Goal: Transaction & Acquisition: Purchase product/service

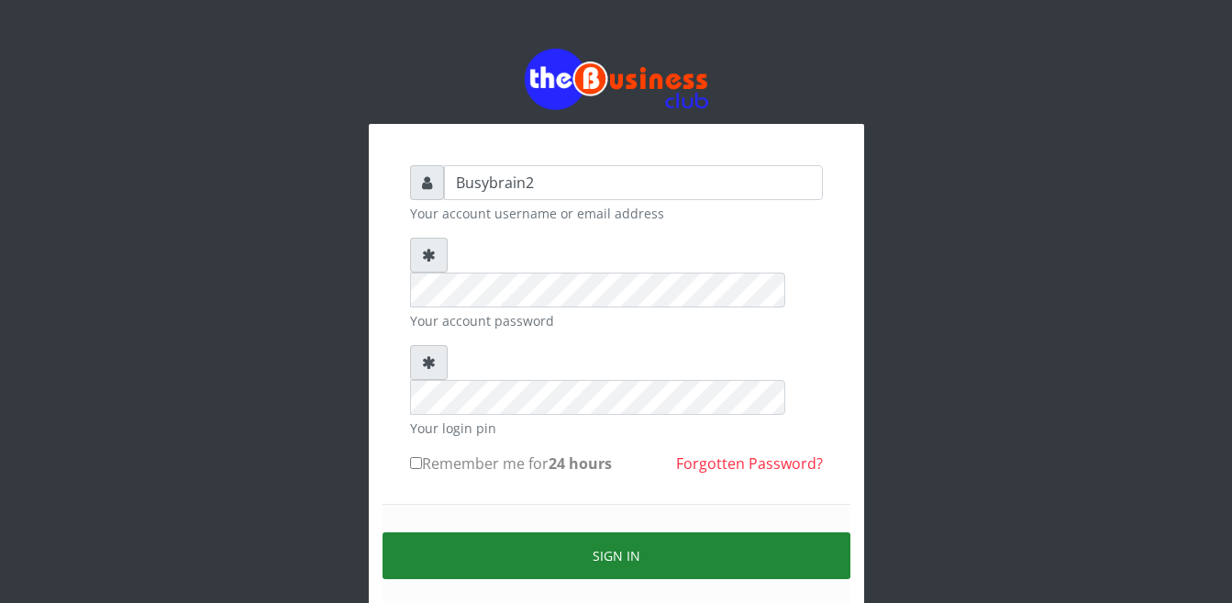
click at [651, 532] on button "Sign in" at bounding box center [617, 555] width 468 height 47
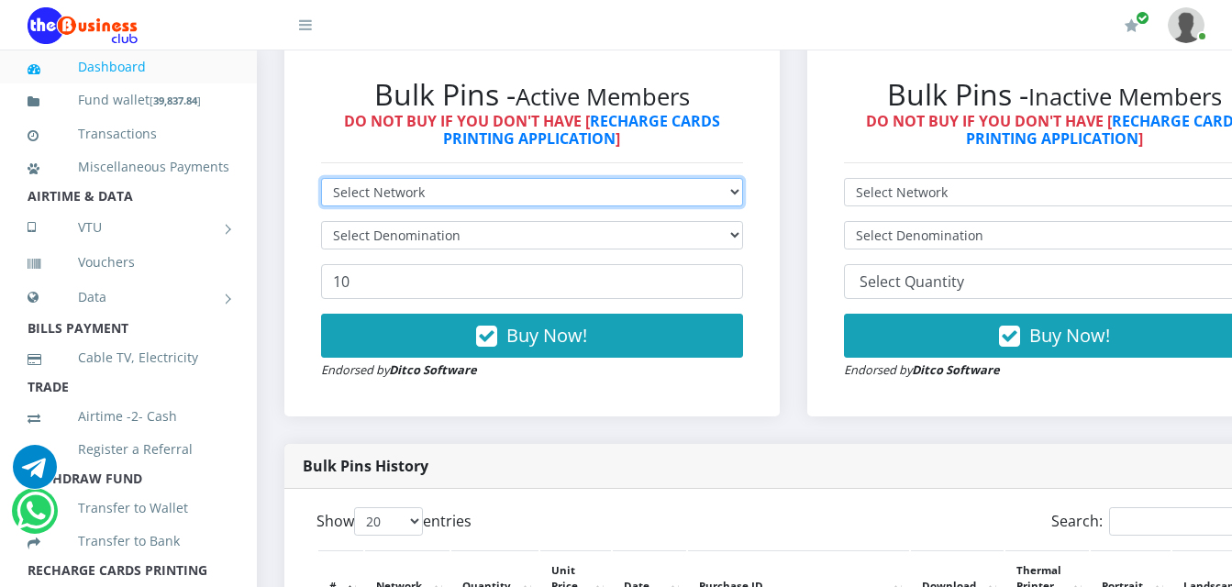
click at [679, 178] on select "Select Network MTN Globacom 9Mobile Airtel" at bounding box center [532, 192] width 422 height 28
select select "MTN"
click at [321, 178] on select "Select Network MTN Globacom 9Mobile Airtel" at bounding box center [532, 192] width 422 height 28
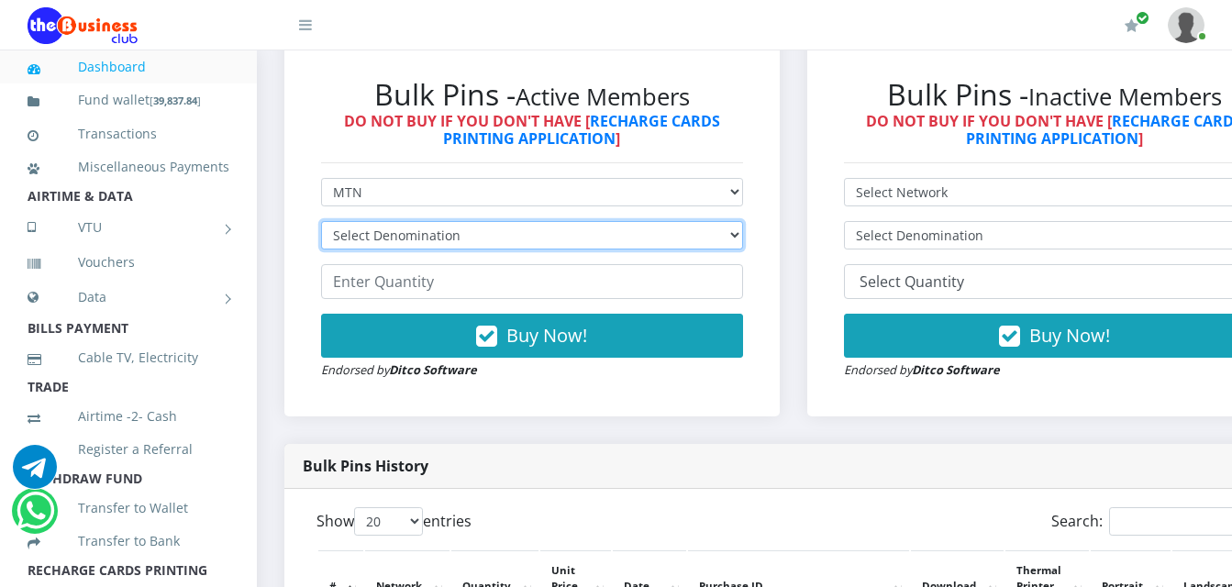
click at [684, 221] on select "Select Denomination MTN NGN100 - ₦96.99 MTN NGN200 - ₦193.98 MTN NGN400 - ₦387.…" at bounding box center [532, 235] width 422 height 28
select select "193.98-200"
click at [321, 221] on select "Select Denomination MTN NGN100 - ₦96.99 MTN NGN200 - ₦193.98 MTN NGN400 - ₦387.…" at bounding box center [532, 235] width 422 height 28
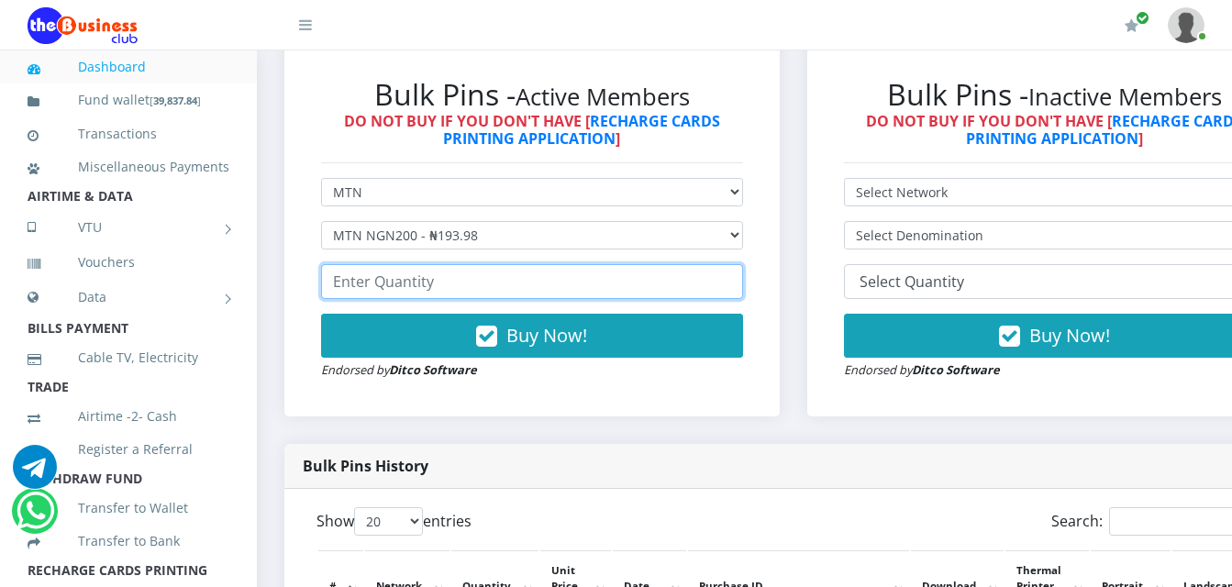
click at [561, 271] on input "number" at bounding box center [532, 281] width 422 height 35
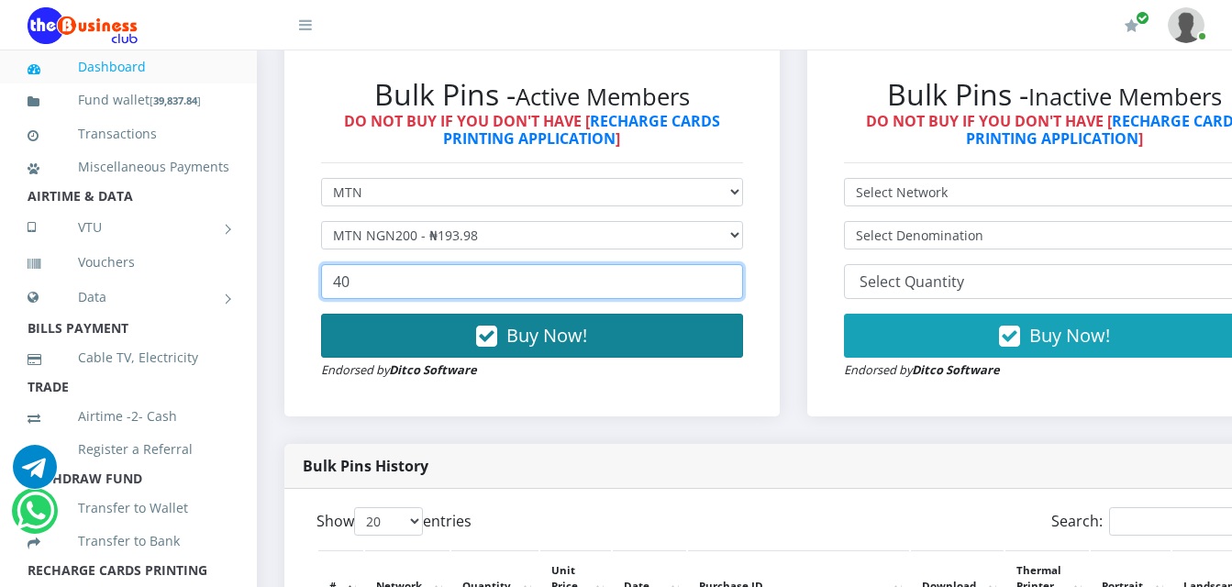
type input "40"
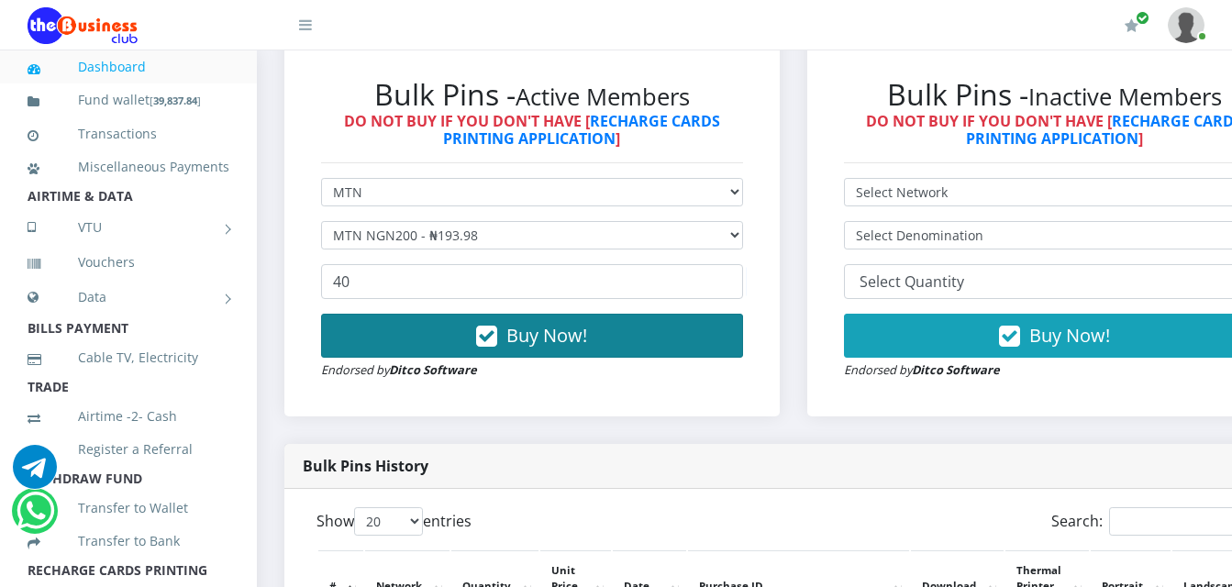
click at [653, 326] on button "Buy Now!" at bounding box center [532, 336] width 422 height 44
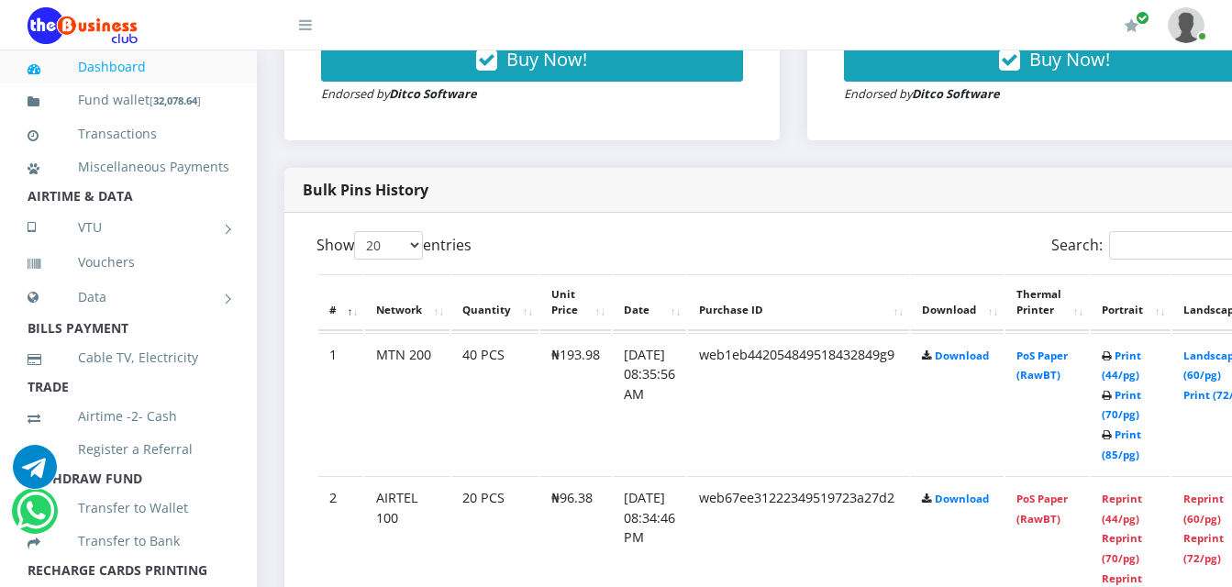
scroll to position [918, 0]
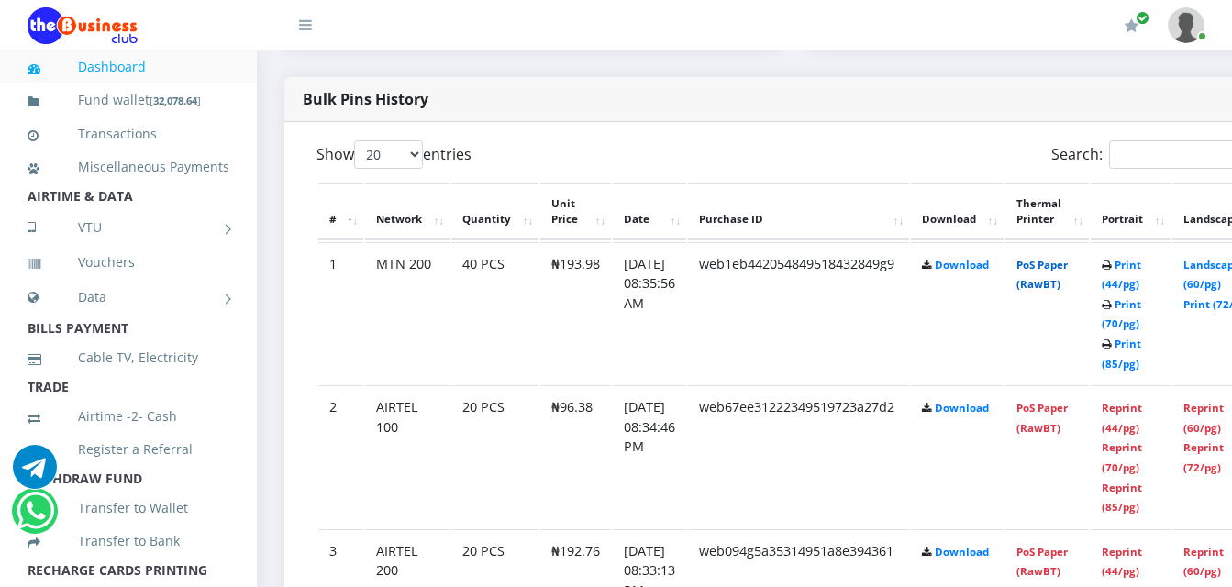
click at [1068, 264] on link "PoS Paper (RawBT)" at bounding box center [1042, 275] width 51 height 34
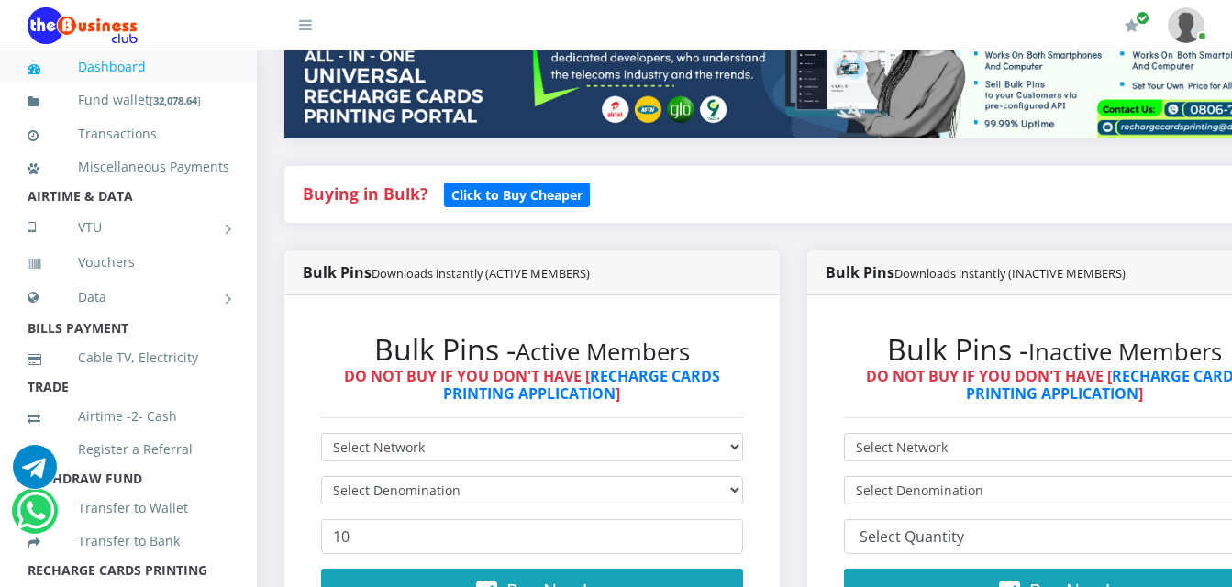
scroll to position [275, 0]
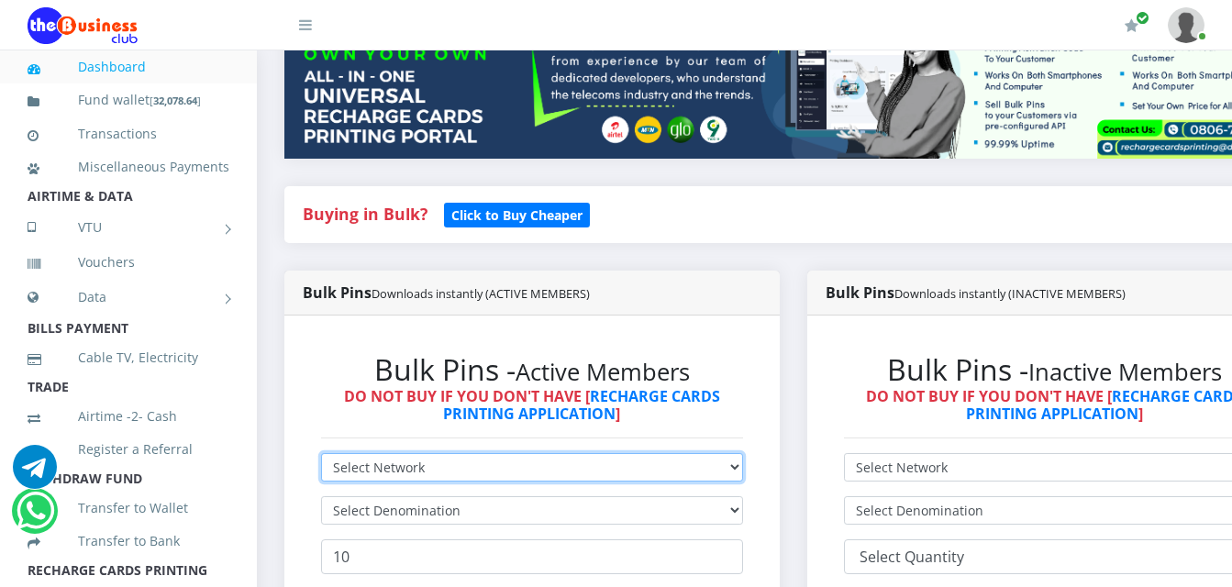
click at [640, 453] on select "Select Network MTN Globacom 9Mobile Airtel" at bounding box center [532, 467] width 422 height 28
select select "MTN"
click at [321, 453] on select "Select Network MTN Globacom 9Mobile Airtel" at bounding box center [532, 467] width 422 height 28
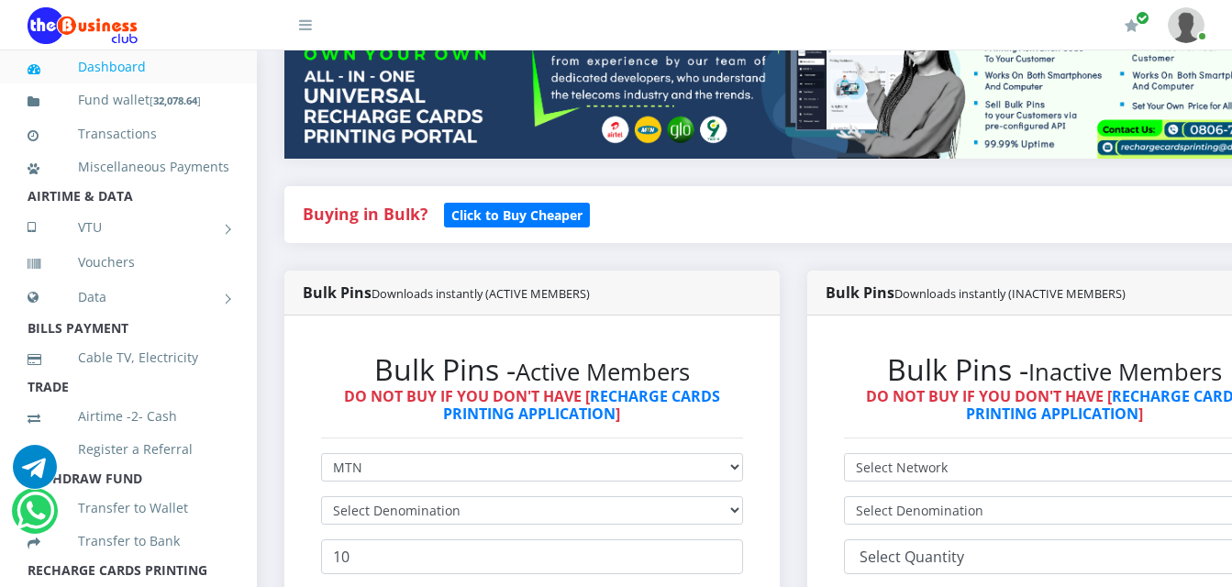
click at [630, 477] on form "Select Network MTN Globacom 9Mobile Airtel Select Denomination 10 Buy Now! Endo…" at bounding box center [532, 554] width 422 height 202
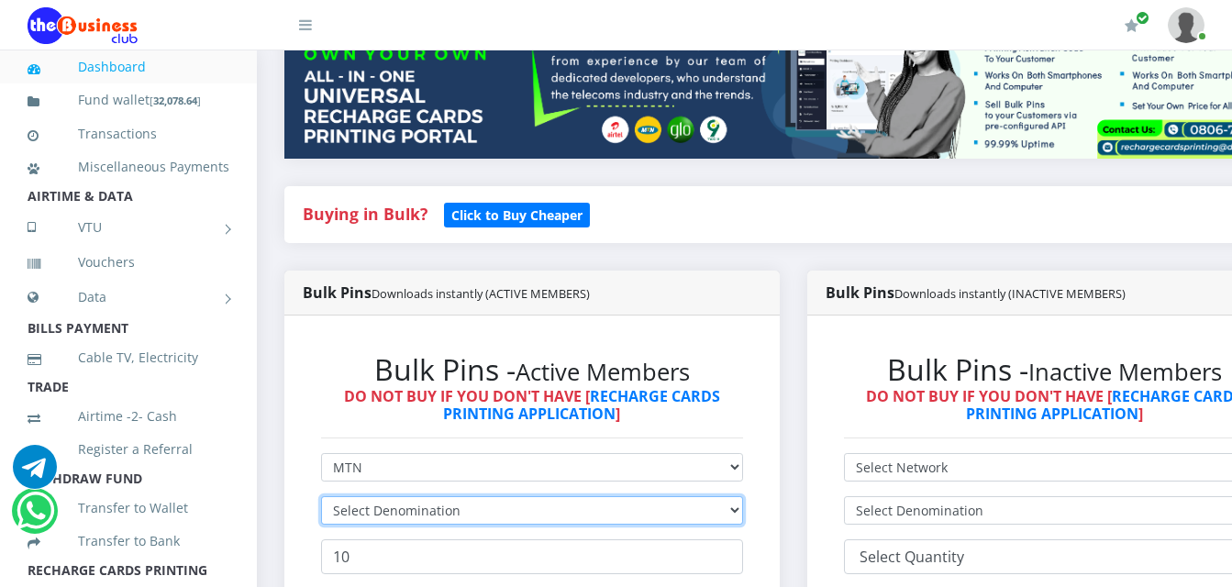
click at [630, 496] on select "Select Denomination" at bounding box center [532, 510] width 422 height 28
click at [635, 496] on select "Select Denomination" at bounding box center [532, 510] width 422 height 28
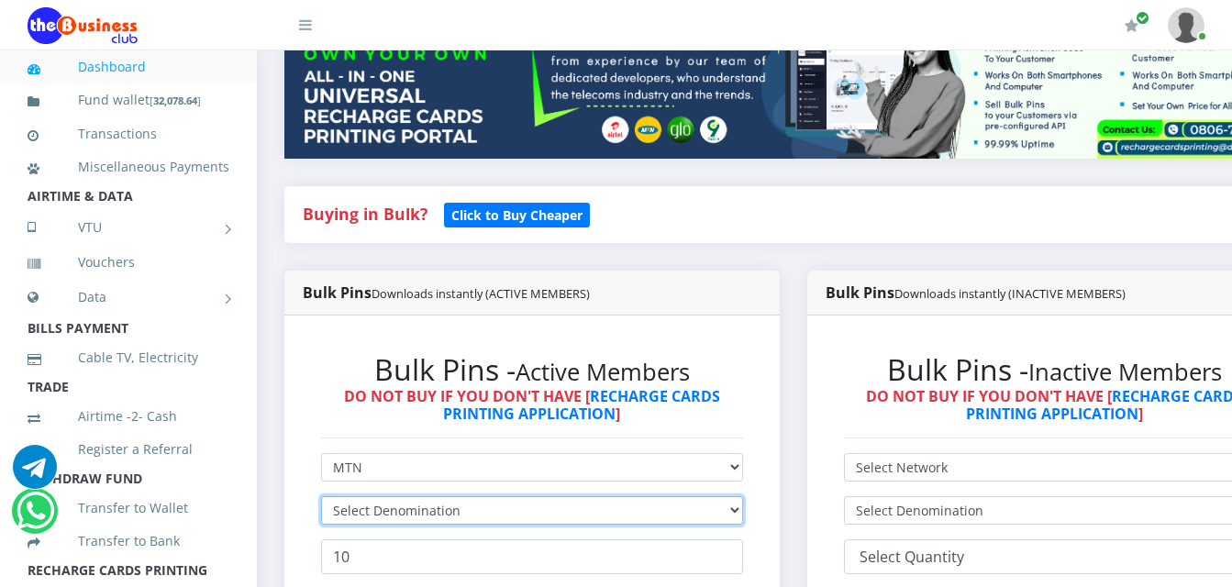
click at [635, 496] on select "Select Denomination" at bounding box center [532, 510] width 422 height 28
